Goal: Task Accomplishment & Management: Use online tool/utility

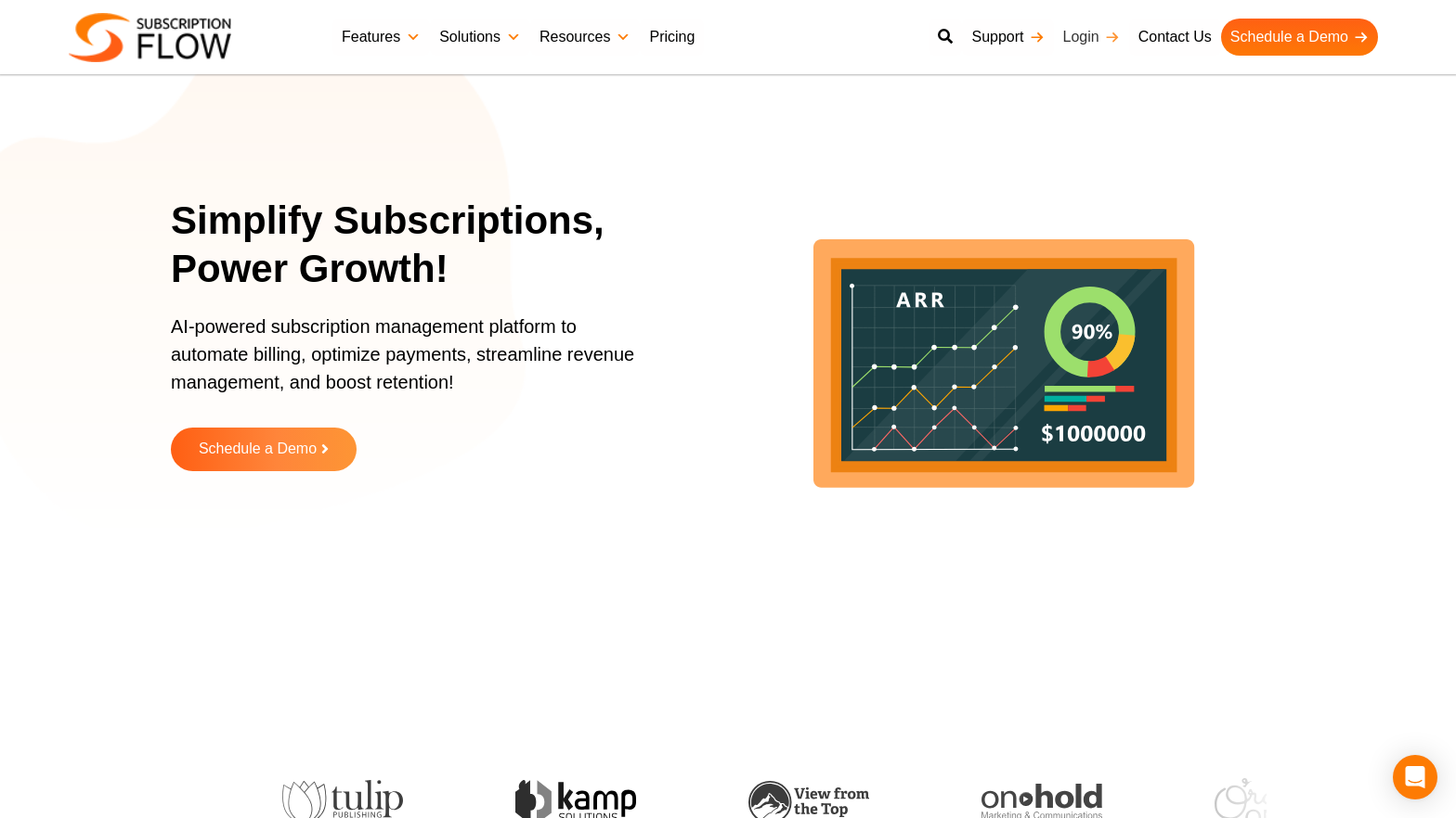
click at [1083, 35] on link "Login" at bounding box center [1091, 37] width 75 height 37
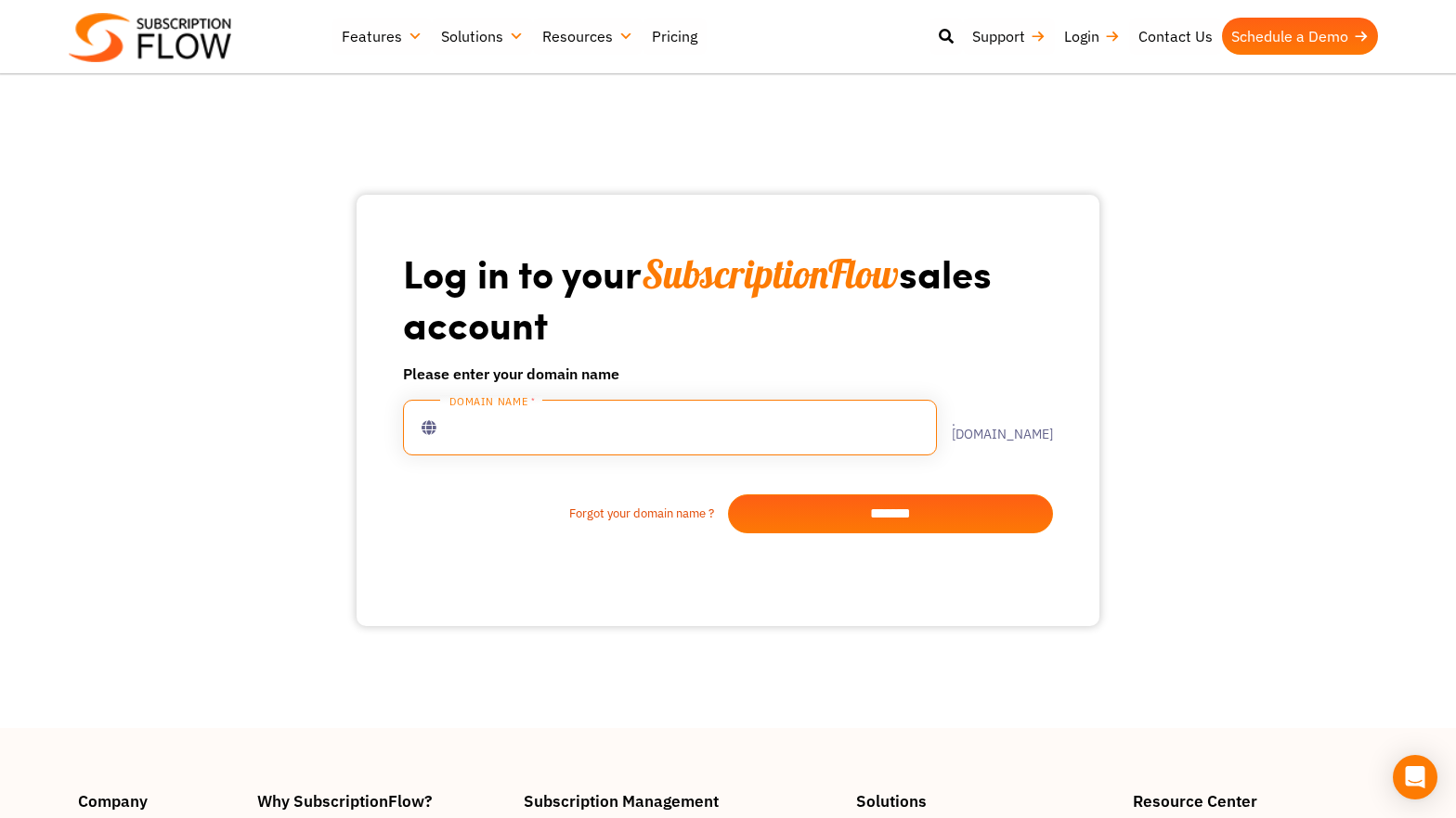
click at [672, 437] on input "text" at bounding box center [670, 427] width 534 height 56
type input "**********"
click at [883, 517] on input "*******" at bounding box center [890, 514] width 325 height 39
